Goal: Task Accomplishment & Management: Use online tool/utility

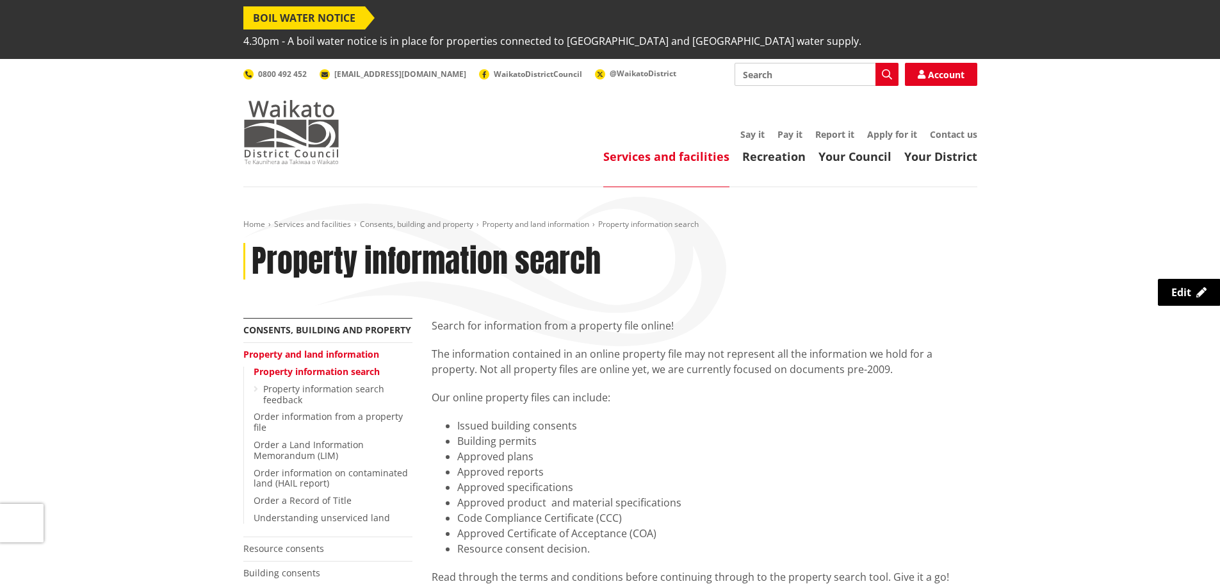
click at [275, 107] on img at bounding box center [291, 132] width 96 height 64
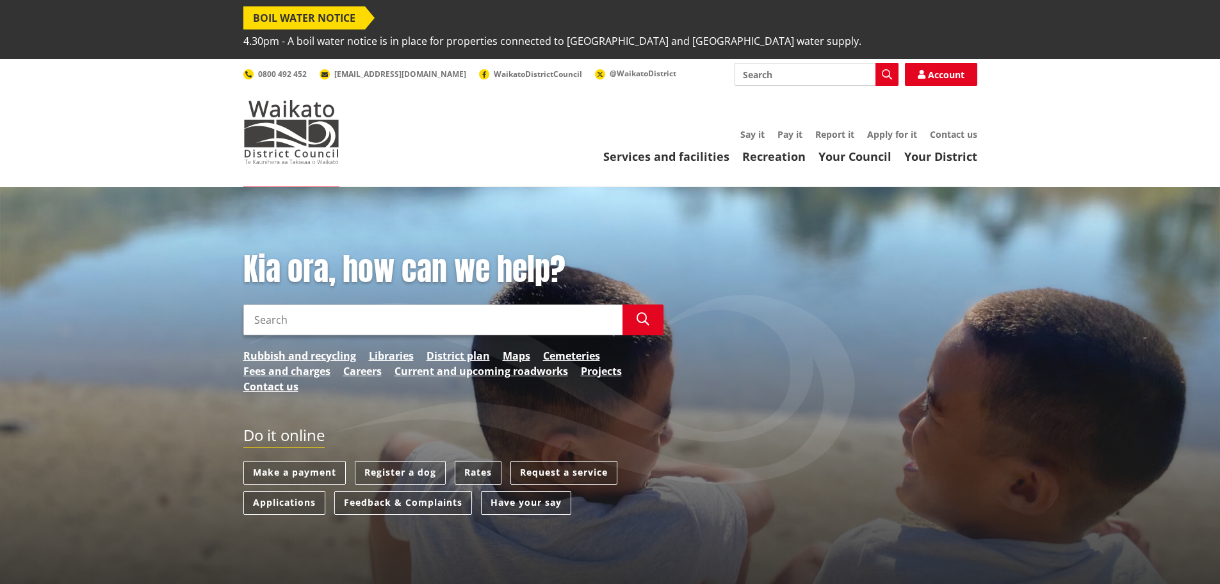
click at [482, 461] on link "Rates" at bounding box center [478, 473] width 47 height 24
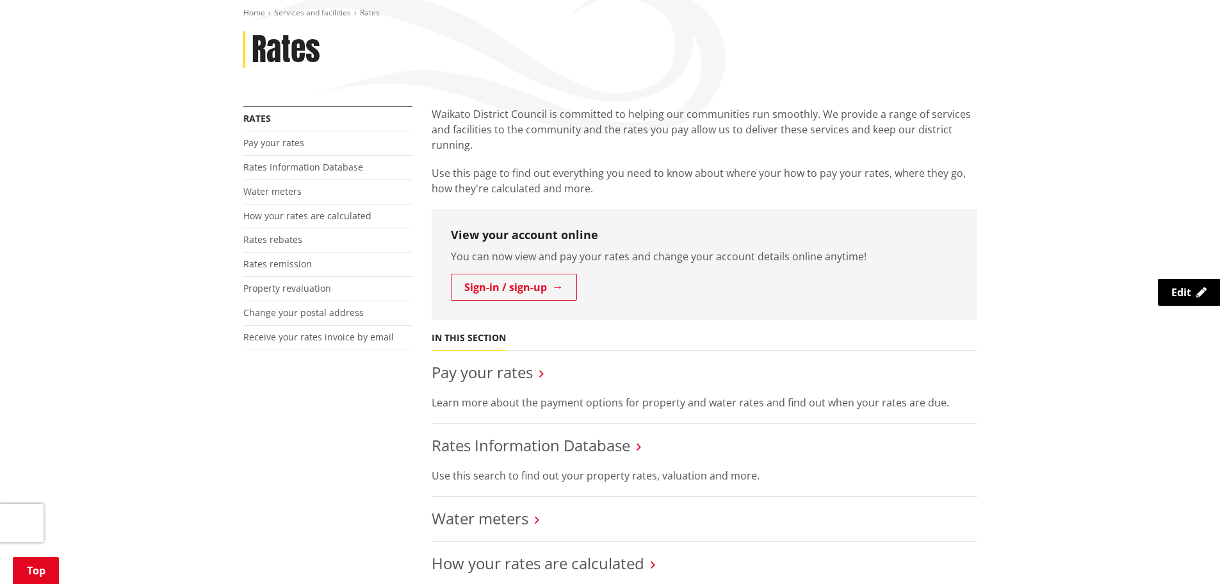
scroll to position [256, 0]
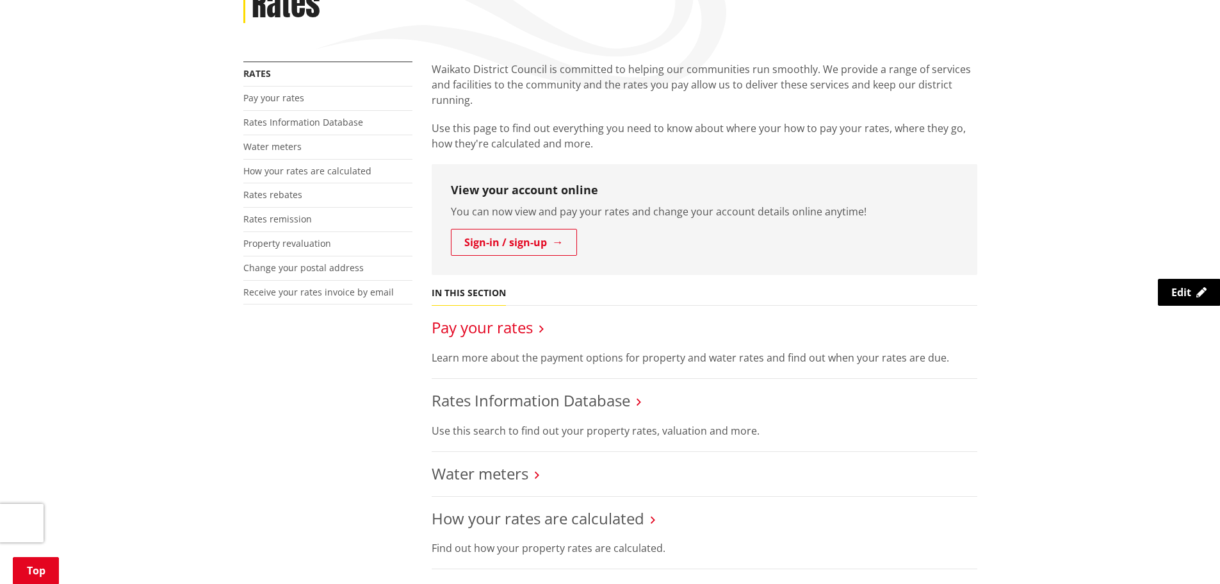
click at [521, 316] on link "Pay your rates" at bounding box center [482, 326] width 101 height 21
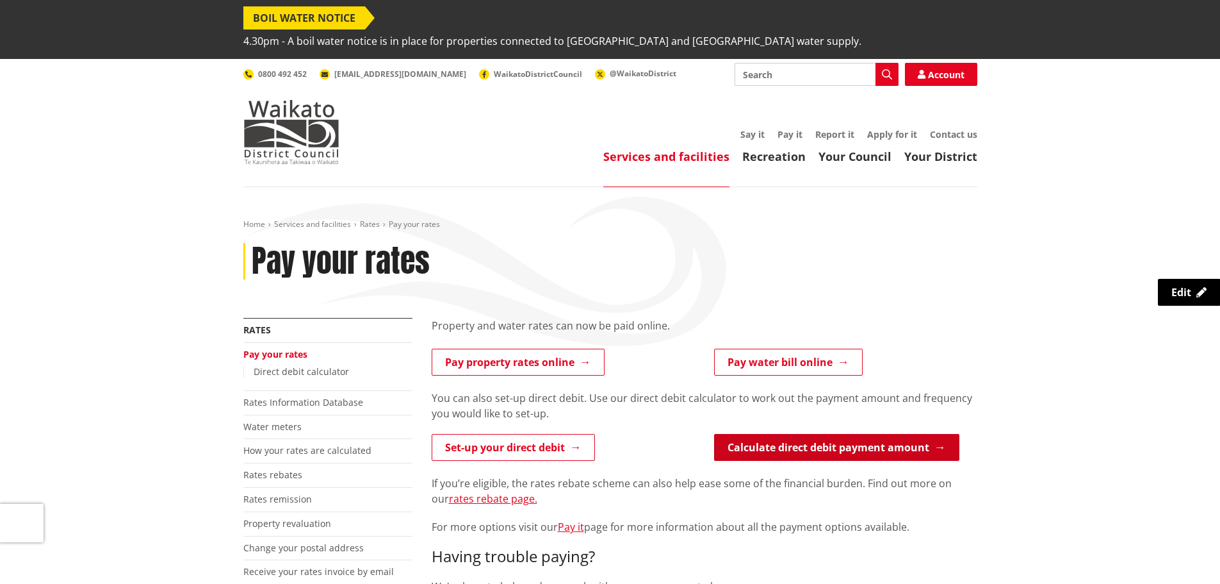
click at [857, 434] on link "Calculate direct debit payment amount" at bounding box center [836, 447] width 245 height 27
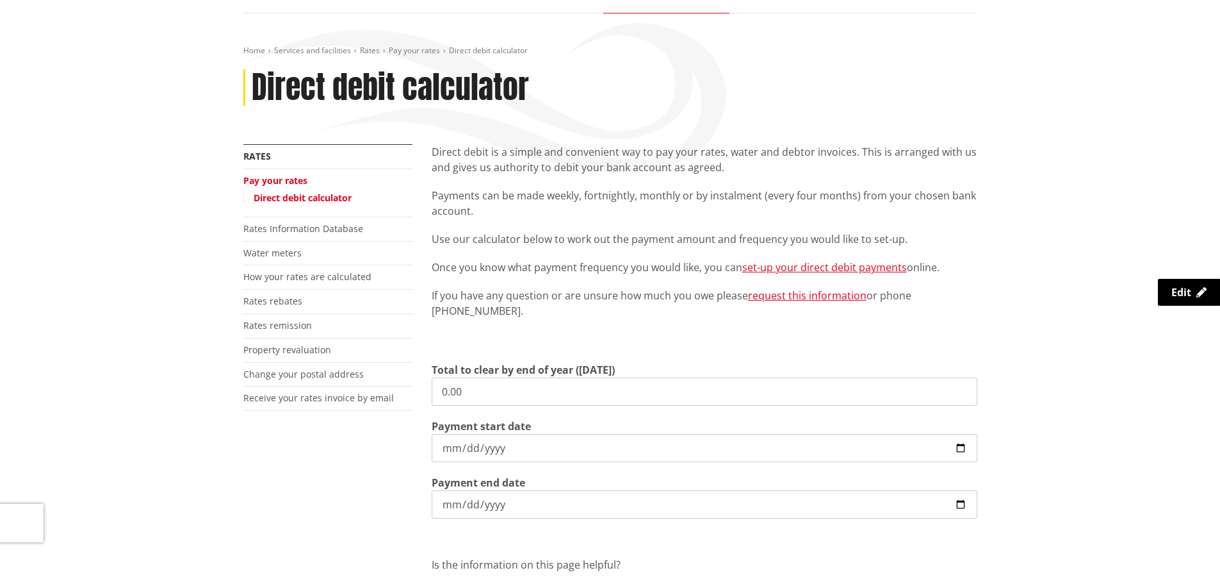
scroll to position [192, 0]
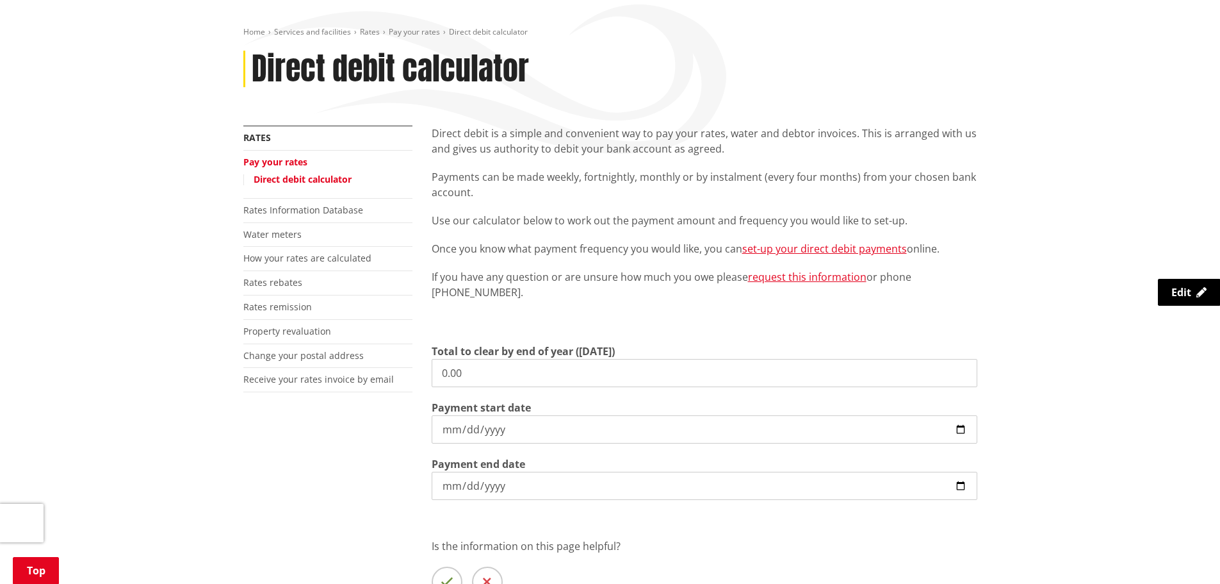
click at [472, 359] on input "0.00" at bounding box center [705, 373] width 546 height 28
type input "0"
type input "2,831.71"
click at [560, 415] on input "2025-10-06" at bounding box center [705, 429] width 546 height 28
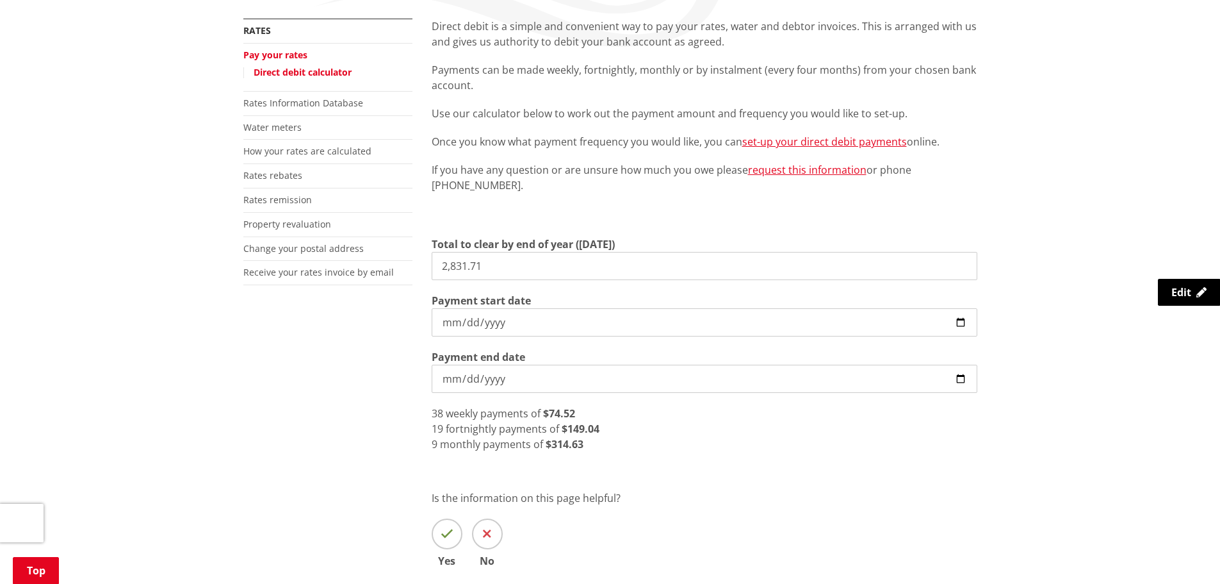
scroll to position [320, 0]
